Goal: Use online tool/utility: Utilize a website feature to perform a specific function

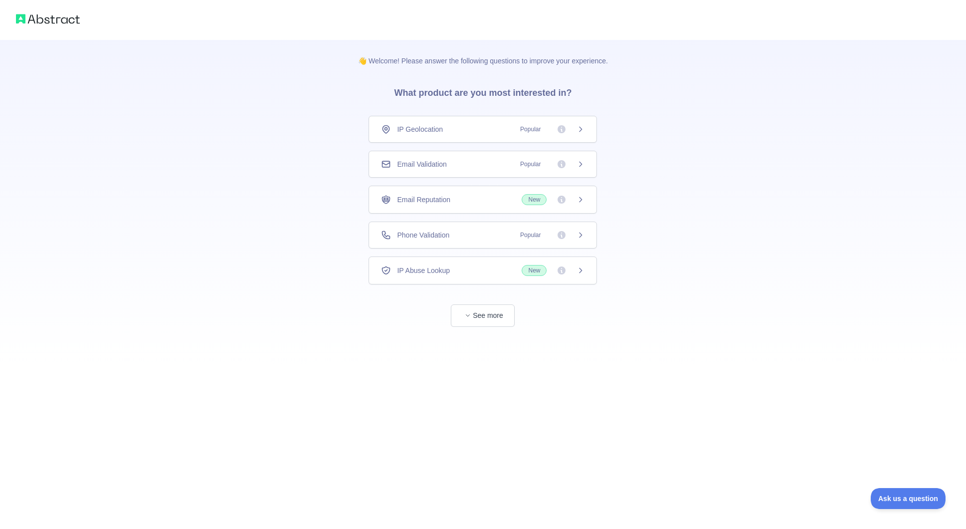
click at [461, 167] on div "Email Validation Popular" at bounding box center [482, 164] width 203 height 10
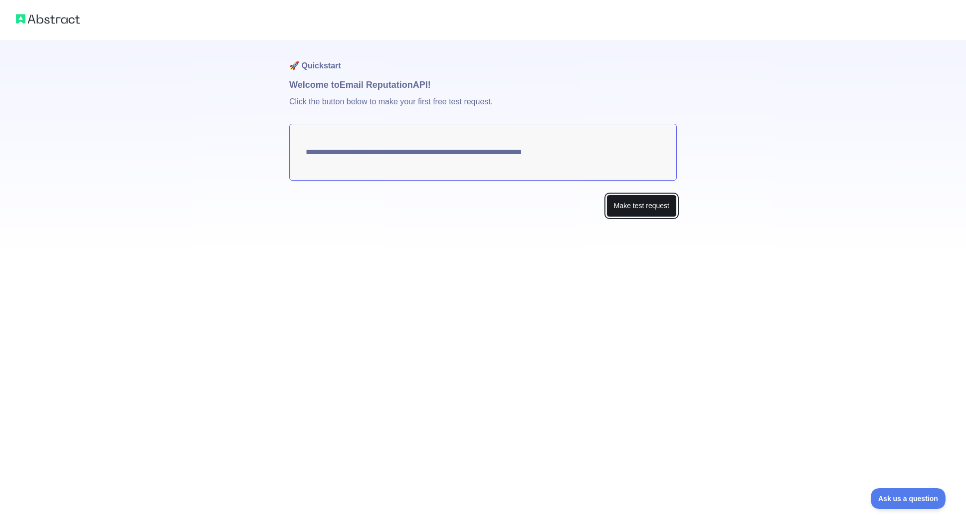
click at [632, 209] on button "Make test request" at bounding box center [641, 206] width 70 height 22
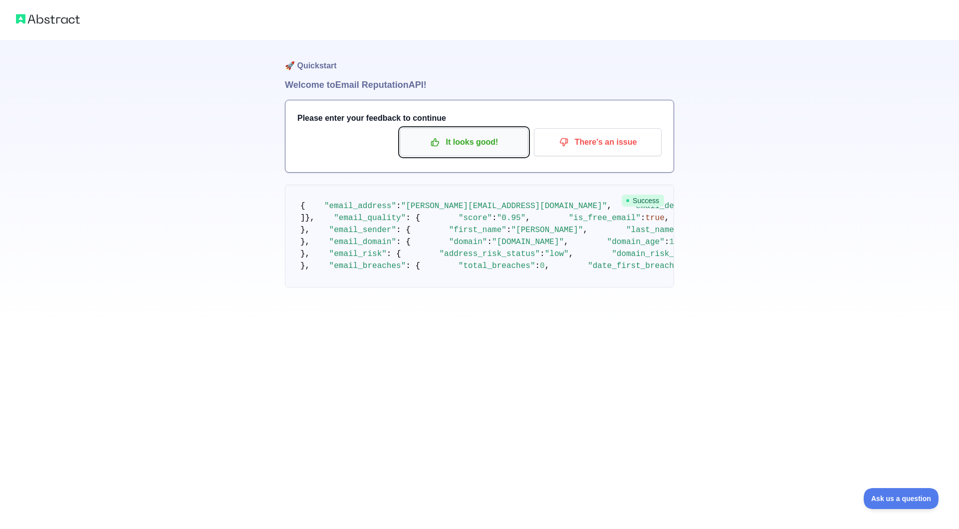
click at [455, 146] on p "It looks good!" at bounding box center [463, 142] width 113 height 17
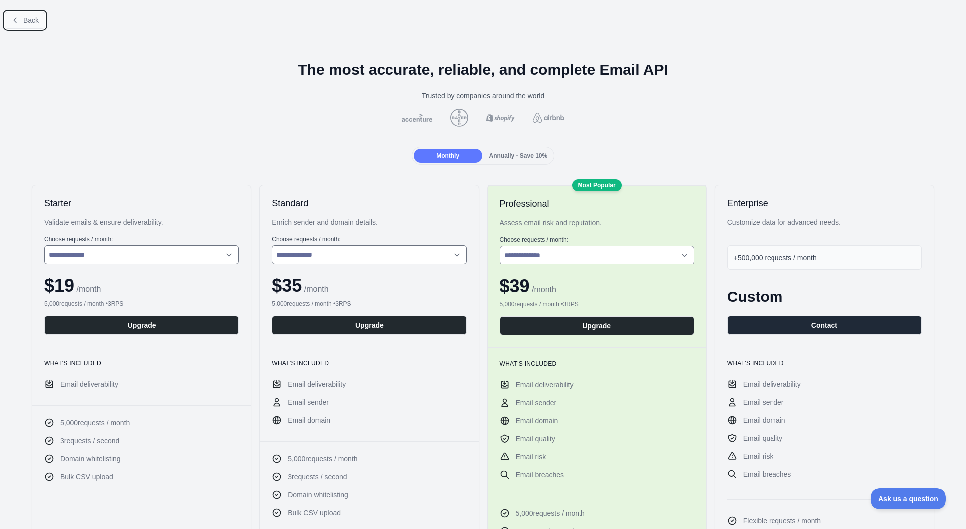
click at [22, 18] on button "Back" at bounding box center [25, 20] width 40 height 17
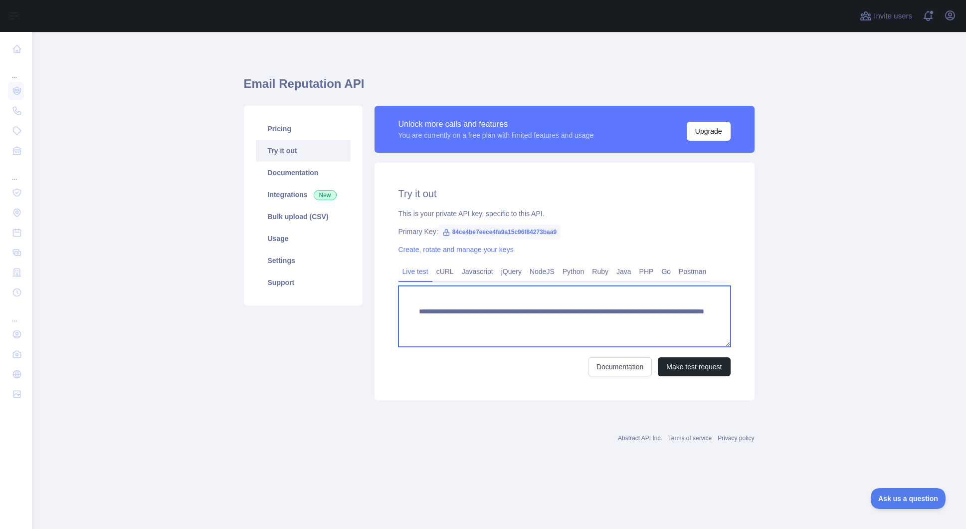
click at [647, 322] on textarea "**********" at bounding box center [565, 316] width 332 height 61
type textarea "**********"
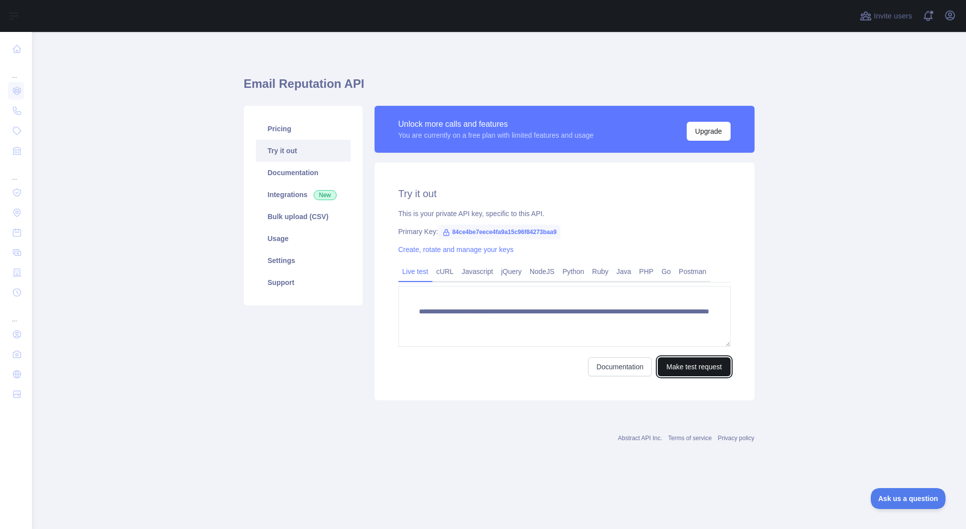
click at [687, 367] on button "Make test request" at bounding box center [694, 366] width 72 height 19
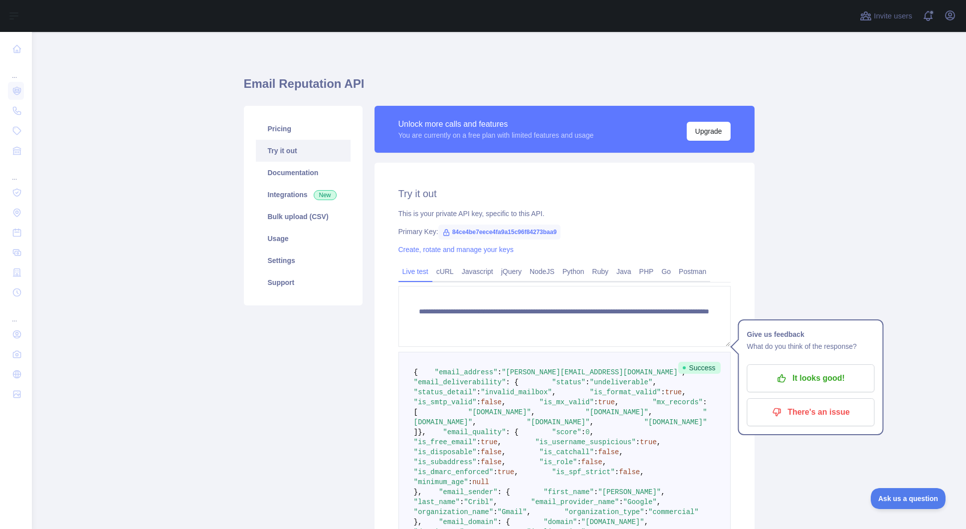
click at [840, 173] on main "**********" at bounding box center [499, 280] width 934 height 497
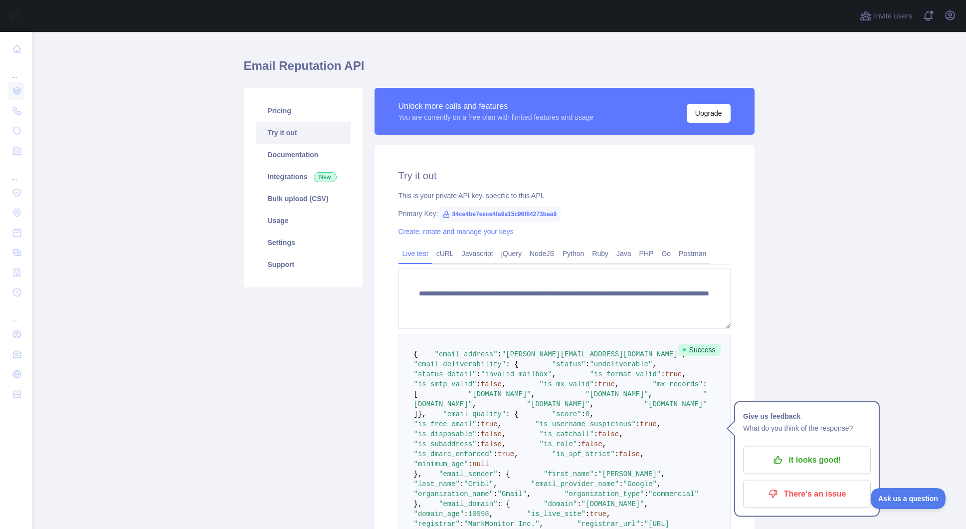
scroll to position [31, 0]
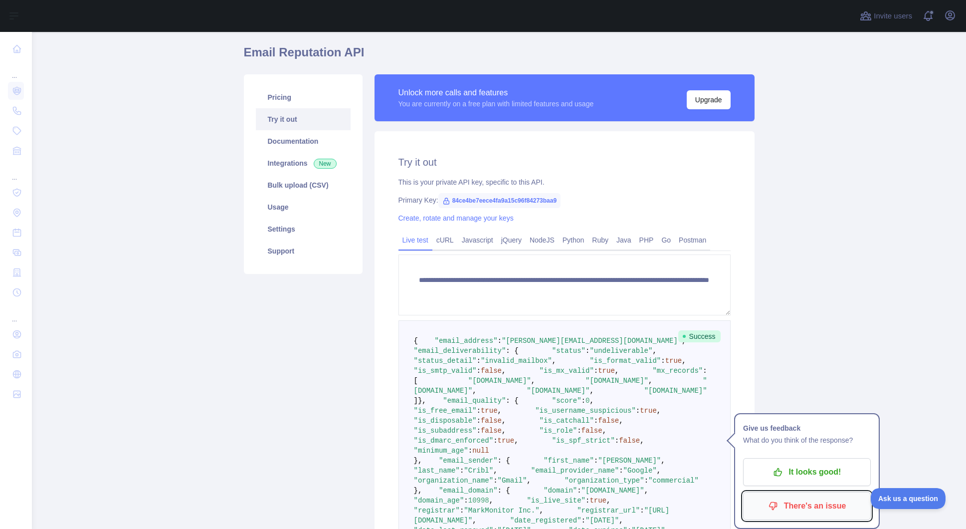
click at [814, 501] on p "There's an issue" at bounding box center [807, 505] width 113 height 17
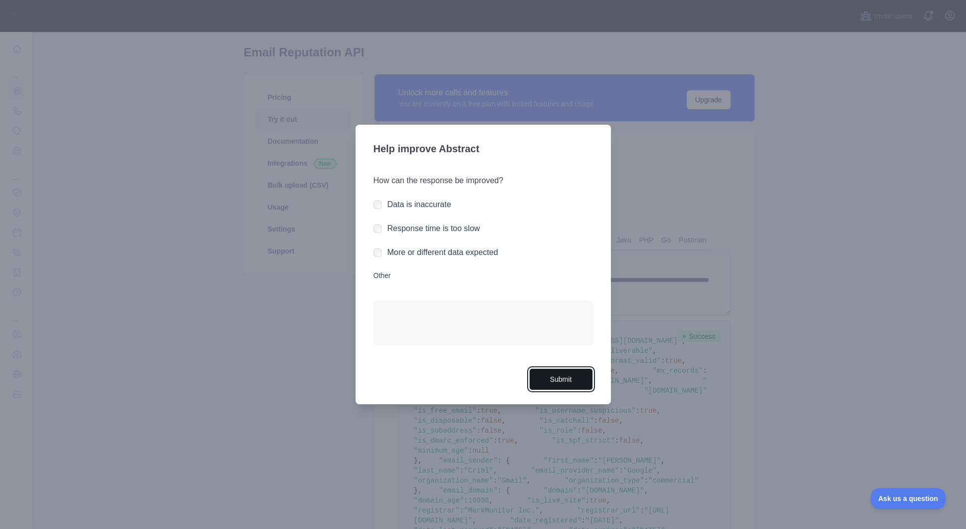
click at [552, 377] on button "Submit" at bounding box center [561, 379] width 64 height 22
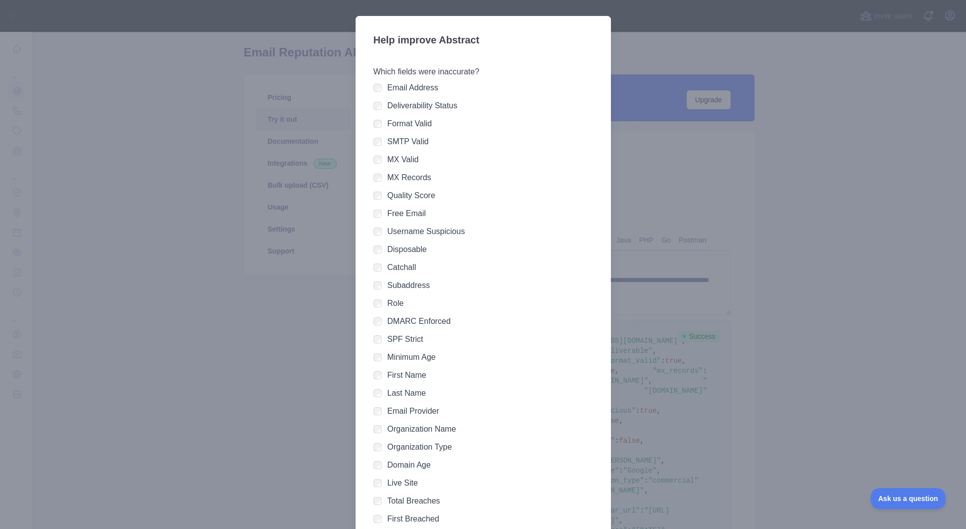
click at [837, 146] on div at bounding box center [483, 264] width 966 height 529
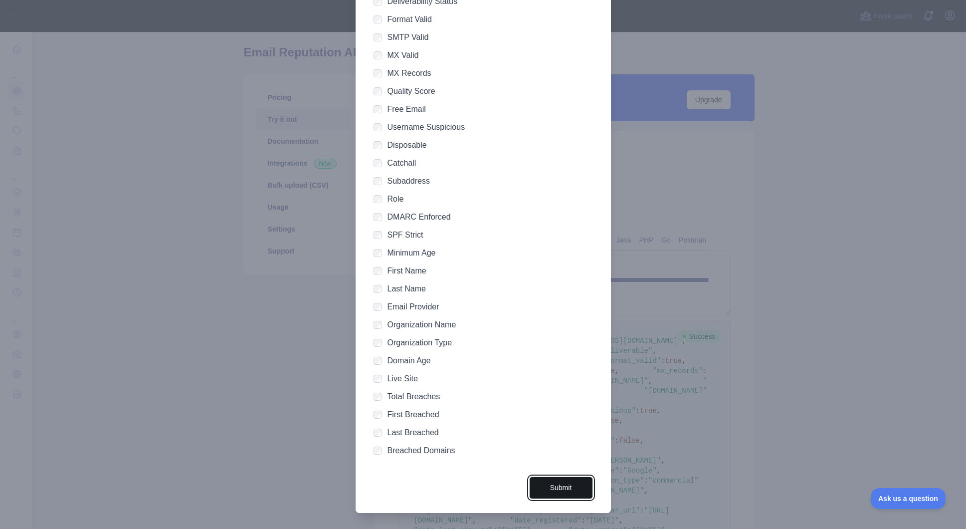
click at [551, 491] on button "Submit" at bounding box center [561, 487] width 64 height 22
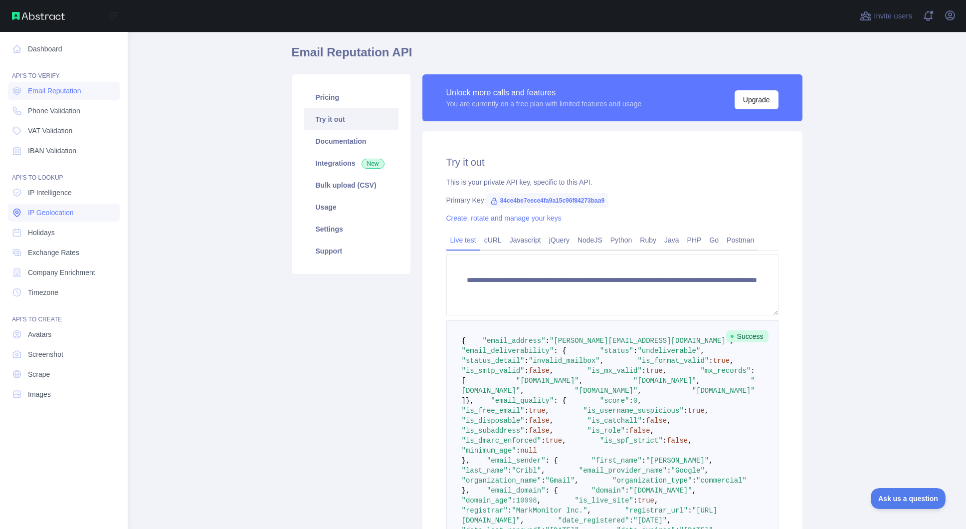
click at [65, 208] on span "IP Geolocation" at bounding box center [51, 212] width 46 height 10
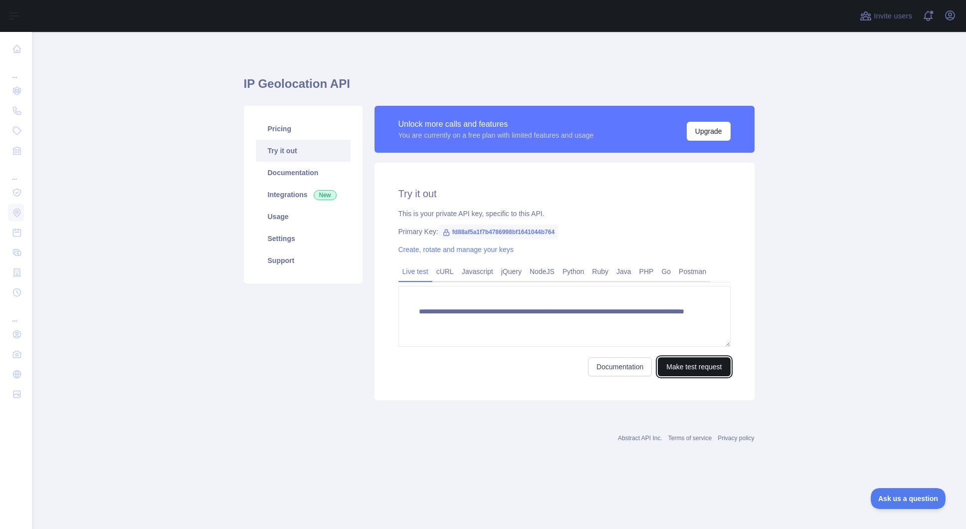
click at [695, 367] on button "Make test request" at bounding box center [694, 366] width 72 height 19
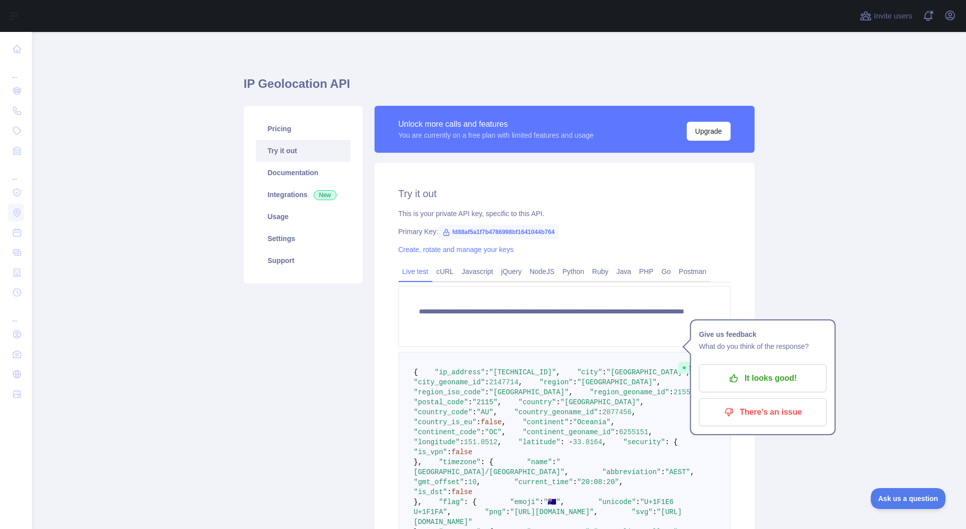
click at [836, 261] on main "**********" at bounding box center [499, 280] width 934 height 497
click at [786, 378] on p "It looks good!" at bounding box center [763, 378] width 113 height 17
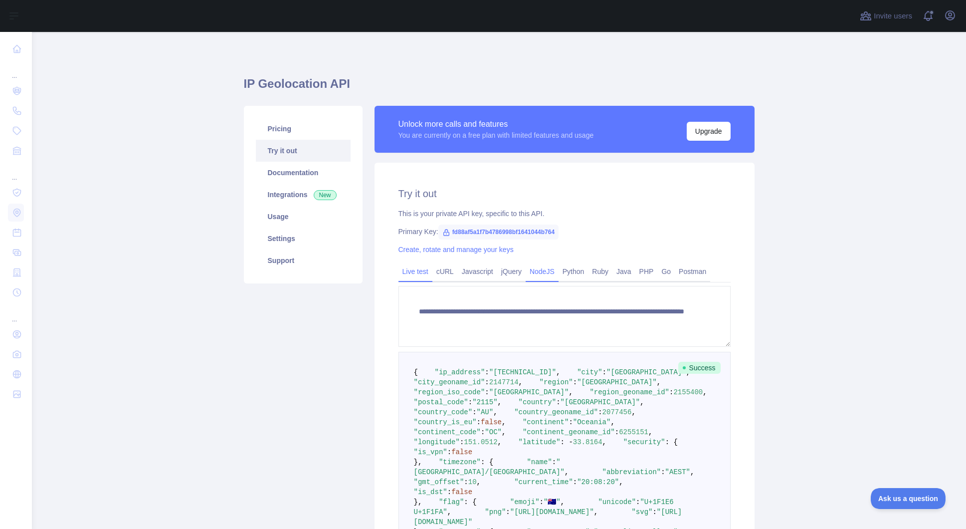
click at [554, 274] on link "NodeJS" at bounding box center [542, 271] width 33 height 16
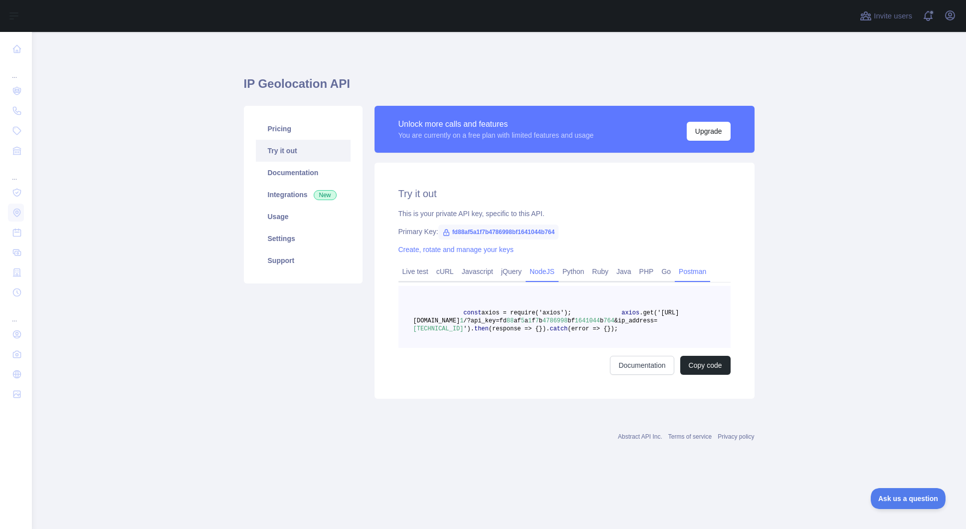
click at [707, 270] on link "Postman" at bounding box center [692, 271] width 35 height 16
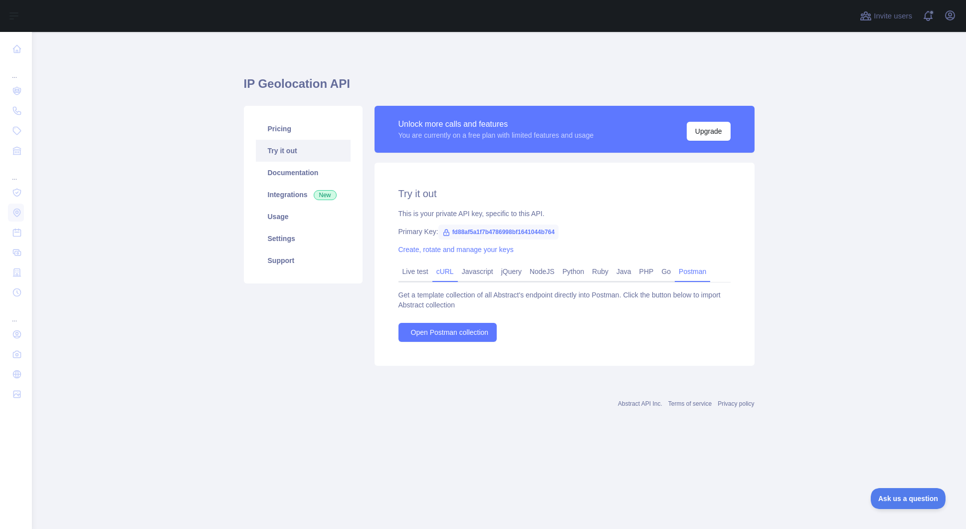
click at [452, 273] on link "cURL" at bounding box center [444, 271] width 25 height 16
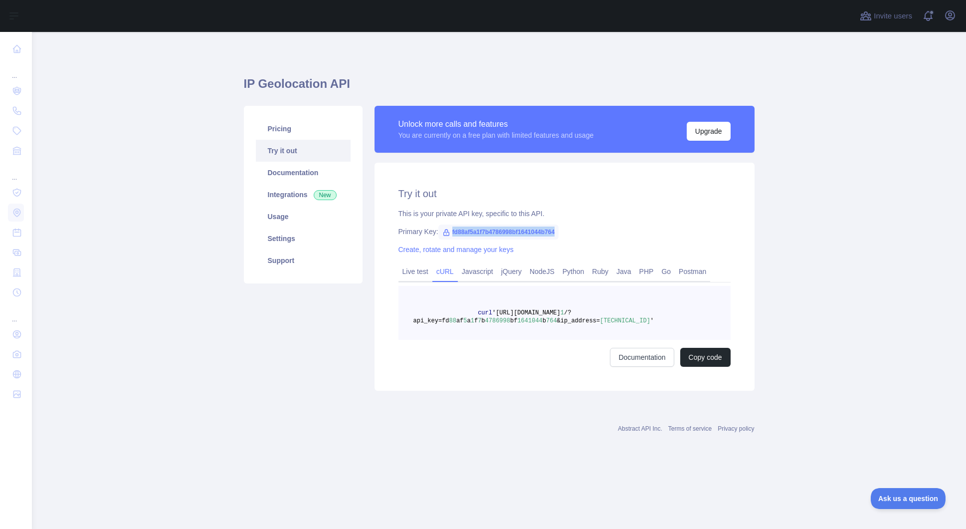
drag, startPoint x: 452, startPoint y: 230, endPoint x: 570, endPoint y: 230, distance: 117.7
click at [559, 230] on span "fd88af5a1f7b4786998bf1641044b764" at bounding box center [498, 231] width 120 height 15
copy span "fd88af5a1f7b4786998bf1641044b764"
drag, startPoint x: 601, startPoint y: 321, endPoint x: 642, endPoint y: 320, distance: 40.9
click at [642, 320] on span "[TECHNICAL_ID]" at bounding box center [625, 320] width 50 height 7
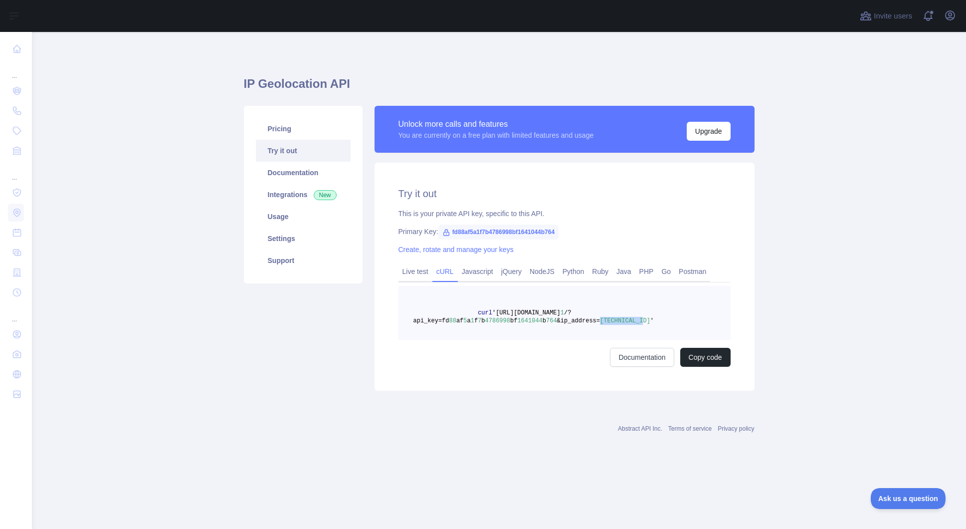
copy span "[TECHNICAL_ID]"
drag, startPoint x: 477, startPoint y: 311, endPoint x: 663, endPoint y: 320, distance: 185.7
click at [663, 320] on pre "curl '[URL][DOMAIN_NAME] 1 /?api_key=fd 88 af 5 a 1 f 7 b 4786998 bf 1641044 b …" at bounding box center [565, 313] width 332 height 54
copy span "curl '[URL][DOMAIN_NAME] 1 /?api_key=fd 88 af 5 a 1 f 7 b 4786998 bf 1641044 b …"
click at [425, 270] on link "Live test" at bounding box center [416, 271] width 34 height 16
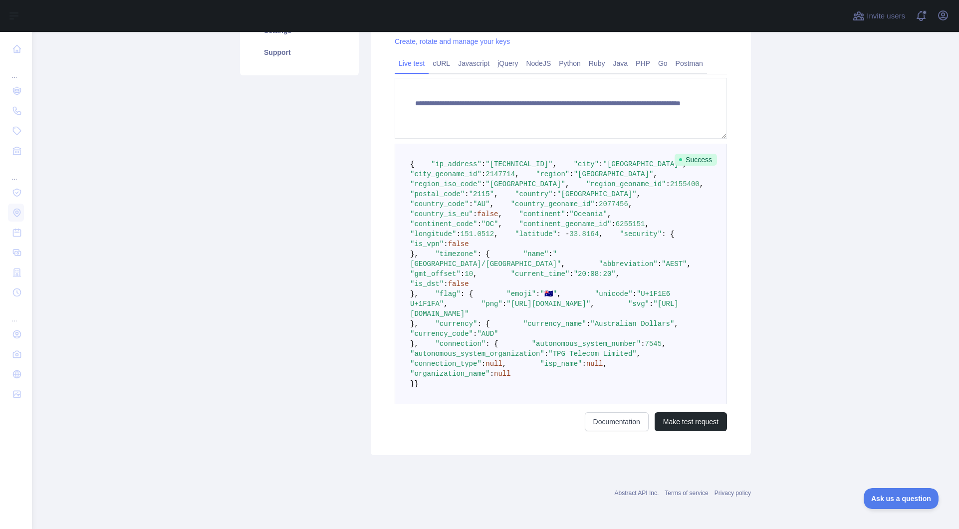
scroll to position [396, 0]
